Goal: Task Accomplishment & Management: Complete application form

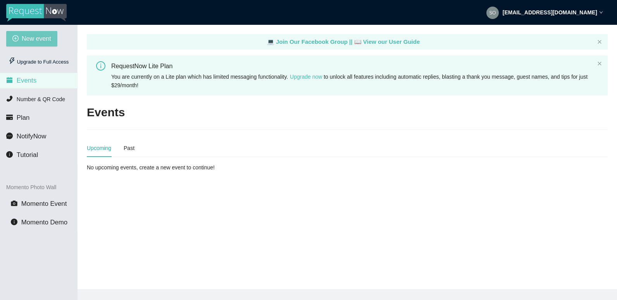
click at [41, 41] on span "New event" at bounding box center [36, 39] width 29 height 10
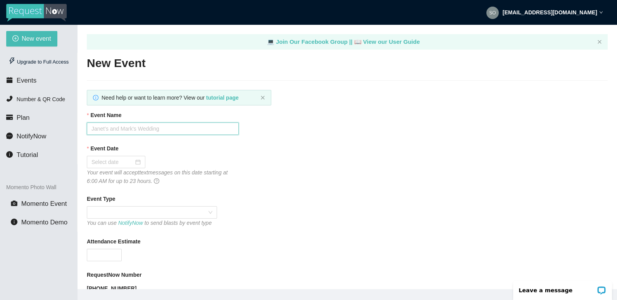
click at [176, 125] on input "Event Name" at bounding box center [163, 128] width 152 height 12
type input "BTOPSPOT"
click at [137, 164] on div at bounding box center [115, 162] width 49 height 9
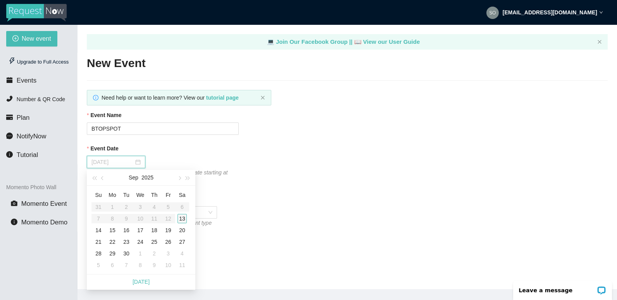
type input "[DATE]"
click at [180, 219] on div "13" at bounding box center [181, 218] width 9 height 9
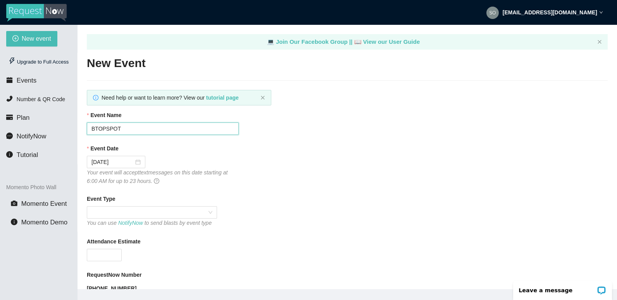
click at [143, 130] on input "BTOPSPOT" at bounding box center [163, 128] width 152 height 12
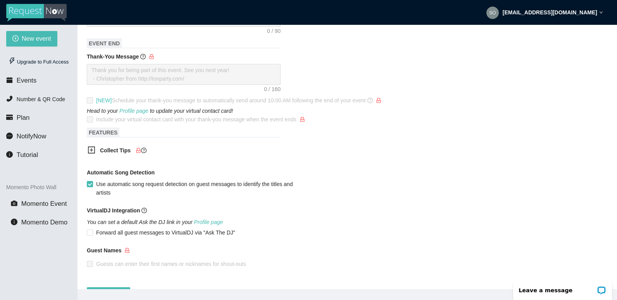
scroll to position [349, 0]
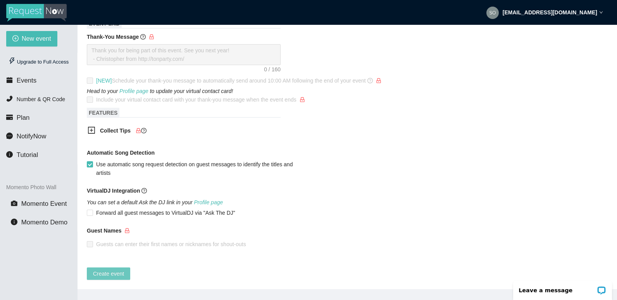
type input "BTOP SATURDAYS"
click at [105, 273] on button "Create event" at bounding box center [108, 273] width 43 height 12
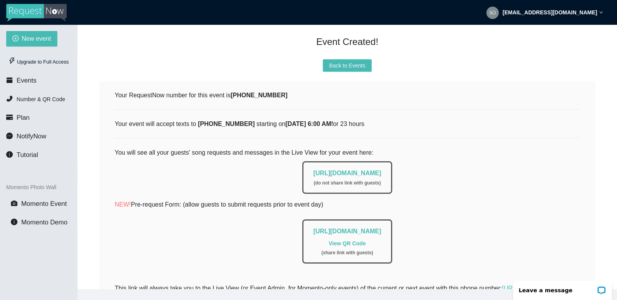
scroll to position [77, 0]
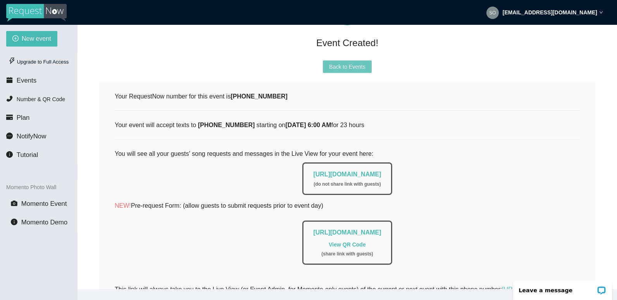
click at [351, 64] on span "Back to Events" at bounding box center [347, 66] width 36 height 9
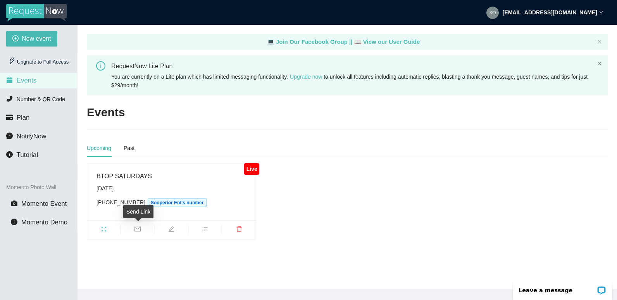
click at [137, 227] on icon "mail" at bounding box center [137, 229] width 6 height 6
click at [212, 153] on div "Upcoming Past" at bounding box center [347, 148] width 521 height 18
click at [103, 232] on icon "fullscreen" at bounding box center [104, 229] width 6 height 6
